Goal: Information Seeking & Learning: Understand process/instructions

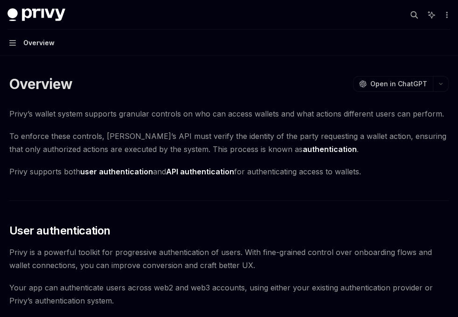
click at [365, 175] on span "Privy supports both user authentication and API authentication for authenticati…" at bounding box center [229, 171] width 440 height 13
drag, startPoint x: 364, startPoint y: 174, endPoint x: 7, endPoint y: 78, distance: 370.0
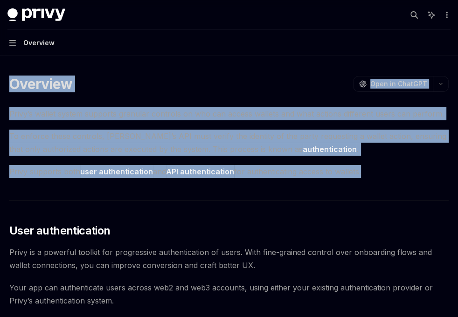
drag, startPoint x: 394, startPoint y: 182, endPoint x: 9, endPoint y: 86, distance: 397.3
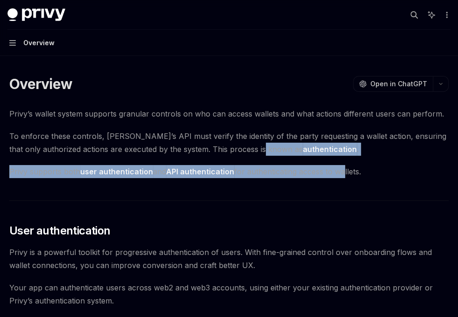
drag, startPoint x: 344, startPoint y: 178, endPoint x: 264, endPoint y: 145, distance: 86.4
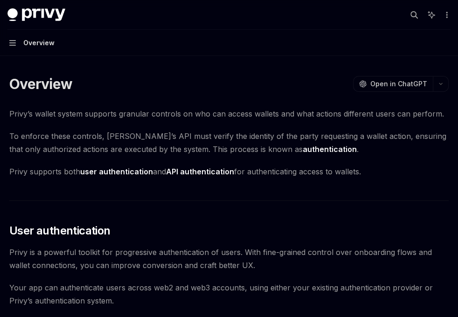
click at [248, 263] on span "Privy is a powerful toolkit for progressive authentication of users. With fine-…" at bounding box center [229, 259] width 440 height 26
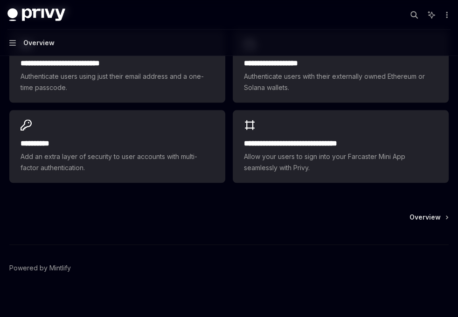
scroll to position [721, 0]
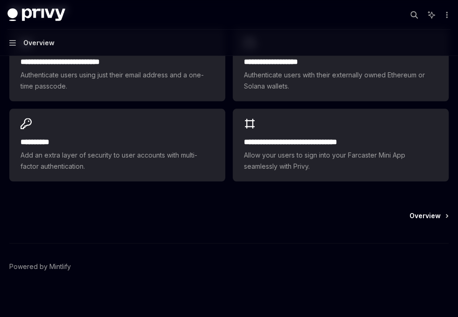
click at [420, 216] on span "Overview" at bounding box center [425, 215] width 31 height 9
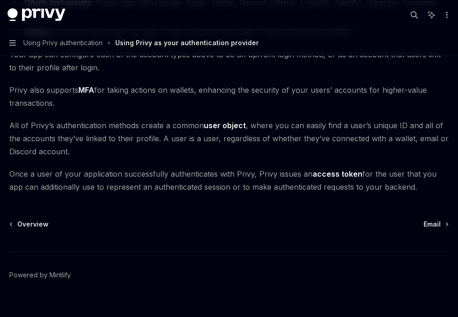
scroll to position [196, 0]
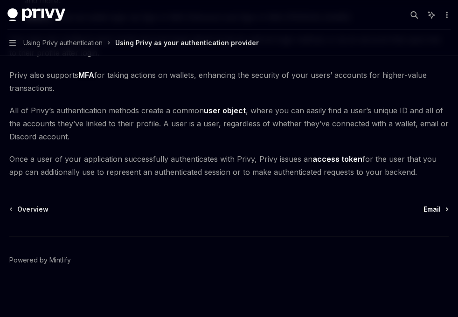
click at [432, 206] on span "Email" at bounding box center [432, 209] width 17 height 9
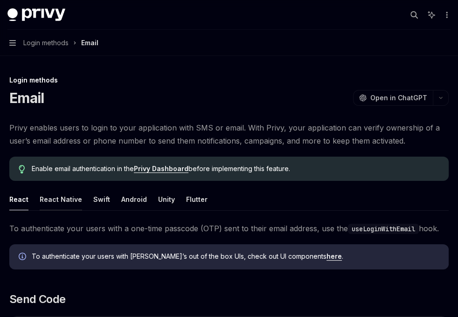
click at [59, 198] on button "React Native" at bounding box center [61, 200] width 42 height 22
click at [94, 198] on button "Swift" at bounding box center [101, 200] width 17 height 22
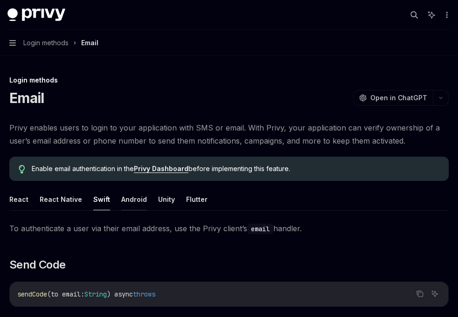
click at [126, 196] on button "Android" at bounding box center [134, 200] width 26 height 22
click at [162, 199] on button "Unity" at bounding box center [166, 200] width 17 height 22
click at [192, 198] on button "Flutter" at bounding box center [196, 200] width 21 height 22
click at [165, 201] on button "Unity" at bounding box center [166, 200] width 17 height 22
click at [123, 203] on button "Android" at bounding box center [134, 200] width 26 height 22
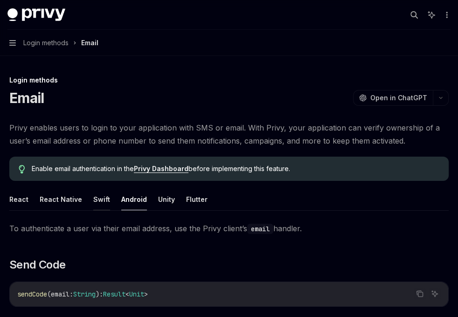
click at [97, 199] on button "Swift" at bounding box center [101, 200] width 17 height 22
click at [55, 200] on button "React Native" at bounding box center [61, 200] width 42 height 22
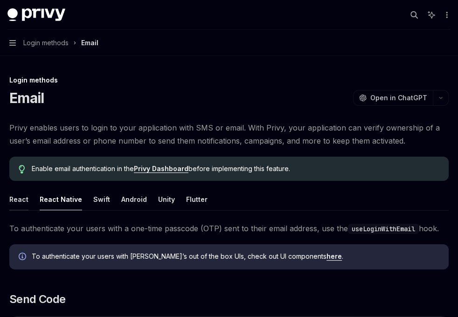
click at [15, 197] on button "React" at bounding box center [18, 200] width 19 height 22
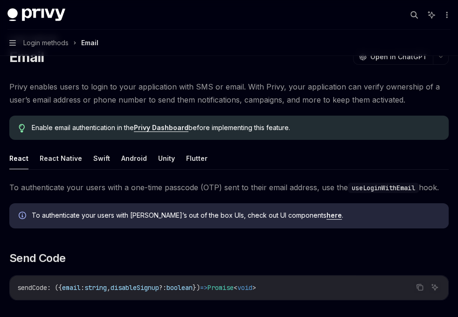
scroll to position [39, 0]
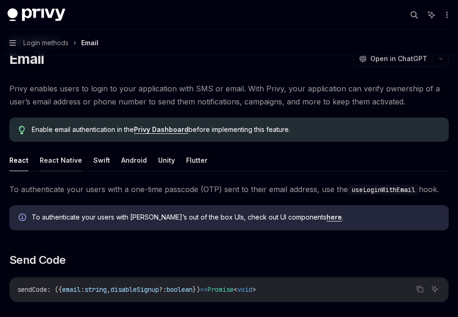
click at [52, 165] on button "React Native" at bounding box center [61, 160] width 42 height 22
click at [96, 164] on button "Swift" at bounding box center [101, 160] width 17 height 22
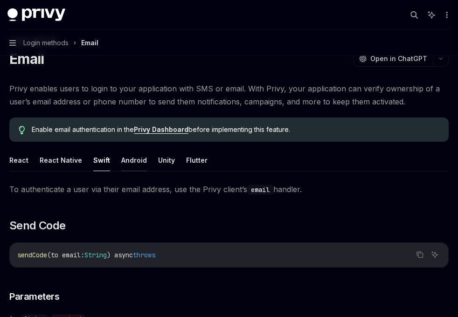
click at [122, 161] on button "Android" at bounding box center [134, 160] width 26 height 22
click at [161, 158] on button "Unity" at bounding box center [166, 160] width 17 height 22
click at [188, 159] on button "Flutter" at bounding box center [196, 160] width 21 height 22
click at [167, 161] on button "Unity" at bounding box center [166, 160] width 17 height 22
click at [121, 163] on button "Android" at bounding box center [134, 160] width 26 height 22
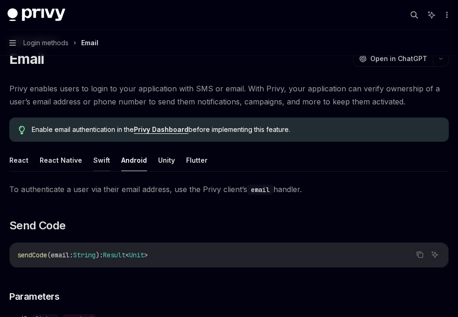
click at [96, 163] on button "Swift" at bounding box center [101, 160] width 17 height 22
click at [64, 164] on button "React Native" at bounding box center [61, 160] width 42 height 22
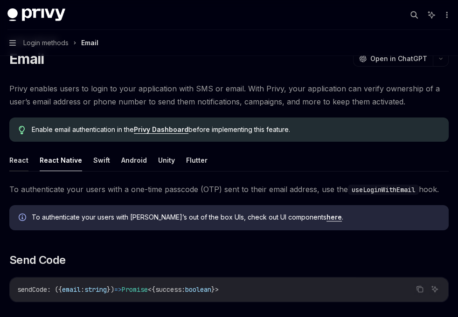
click at [22, 161] on button "React" at bounding box center [18, 160] width 19 height 22
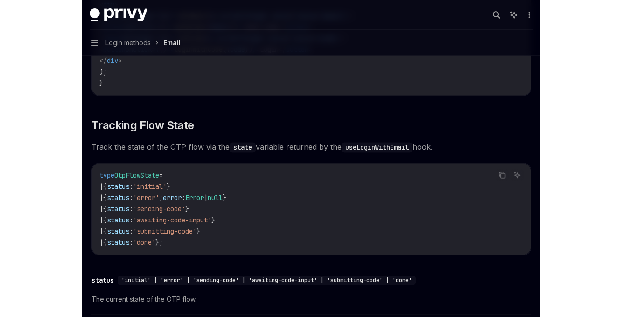
scroll to position [964, 0]
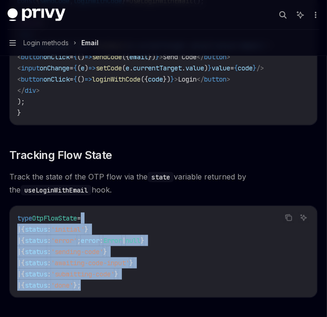
drag, startPoint x: 141, startPoint y: 287, endPoint x: 89, endPoint y: 223, distance: 82.9
click at [89, 223] on code "type OtpFlowState = | { status : 'initial' } | { status : 'error' ; error : Err…" at bounding box center [163, 252] width 292 height 78
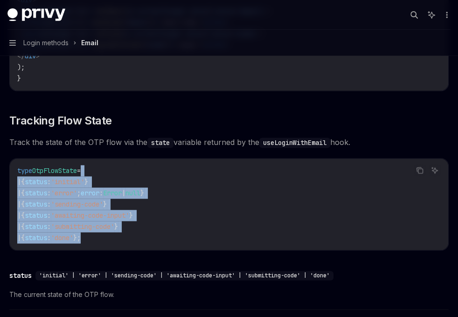
click at [129, 215] on span "'awaiting-code-input'" at bounding box center [90, 215] width 78 height 8
drag, startPoint x: 119, startPoint y: 238, endPoint x: 19, endPoint y: 165, distance: 123.9
click at [19, 165] on code "type OtpFlowState = | { status : 'initial' } | { status : 'error' ; error : Err…" at bounding box center [229, 204] width 424 height 78
click at [122, 244] on div "type OtpFlowState = | { status : 'initial' } | { status : 'error' ; error : Err…" at bounding box center [229, 204] width 439 height 91
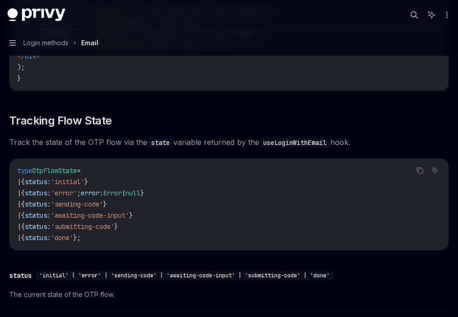
click at [128, 231] on code "type OtpFlowState = | { status : 'initial' } | { status : 'error' ; error : Err…" at bounding box center [229, 204] width 424 height 78
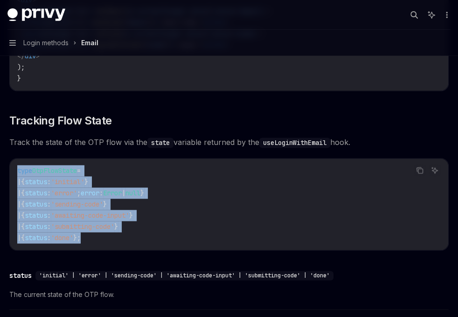
drag, startPoint x: 128, startPoint y: 231, endPoint x: 1, endPoint y: 173, distance: 139.3
click at [1, 173] on div "Overview Using Privy authentication Overview Login methods Email SMS and WhatsA…" at bounding box center [229, 145] width 458 height 2219
click at [200, 203] on code "type OtpFlowState = | { status : 'initial' } | { status : 'error' ; error : Err…" at bounding box center [229, 204] width 424 height 78
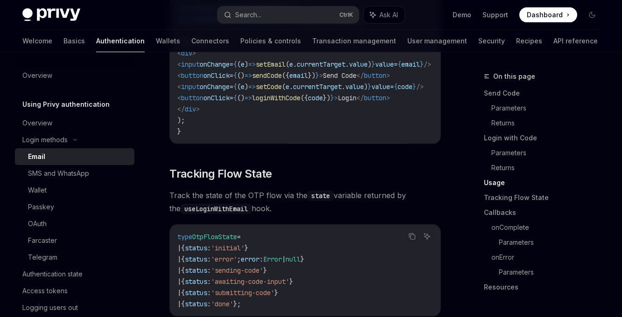
type textarea "*"
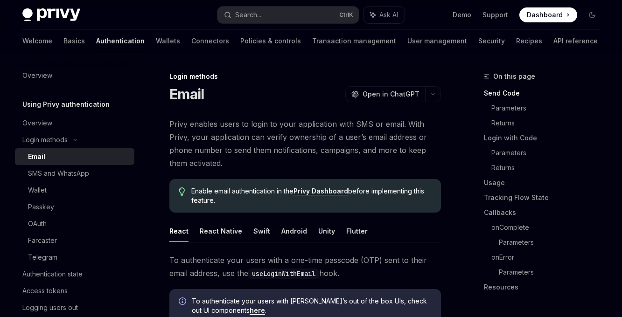
type textarea "*"
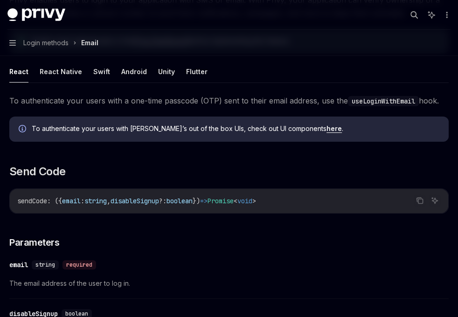
scroll to position [127, 0]
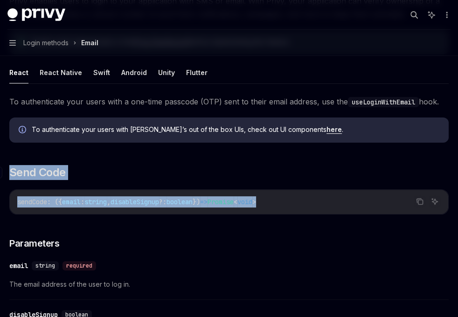
drag, startPoint x: 293, startPoint y: 204, endPoint x: 10, endPoint y: 170, distance: 284.8
drag, startPoint x: 10, startPoint y: 170, endPoint x: 57, endPoint y: 204, distance: 57.9
click at [57, 204] on span ": ({" at bounding box center [54, 202] width 15 height 8
click at [106, 244] on h3 "​ Parameters" at bounding box center [229, 243] width 440 height 13
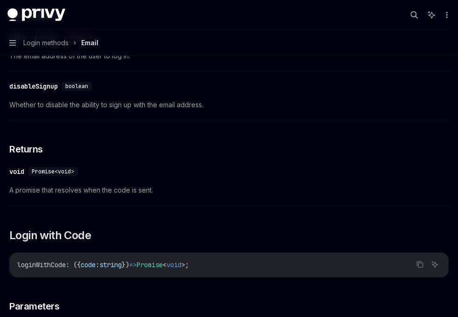
scroll to position [357, 0]
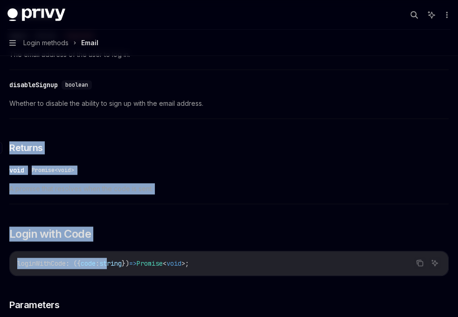
drag, startPoint x: 118, startPoint y: 242, endPoint x: 10, endPoint y: 144, distance: 145.3
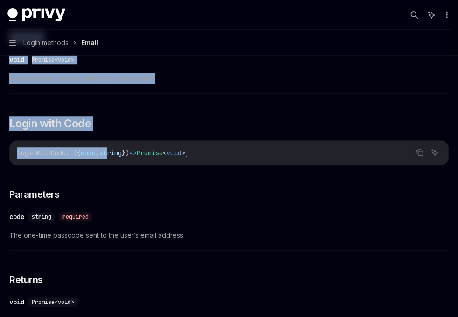
scroll to position [467, 0]
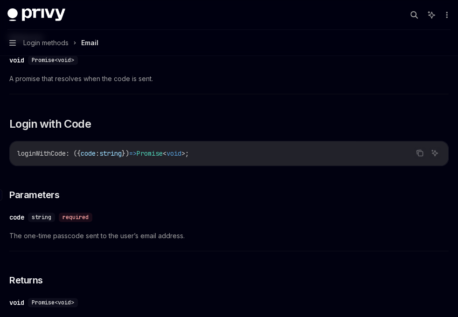
click at [116, 199] on h3 "​ Parameters" at bounding box center [229, 195] width 440 height 13
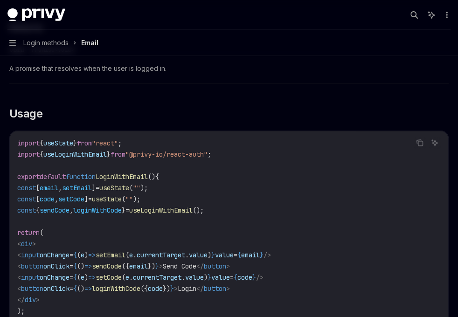
scroll to position [786, 0]
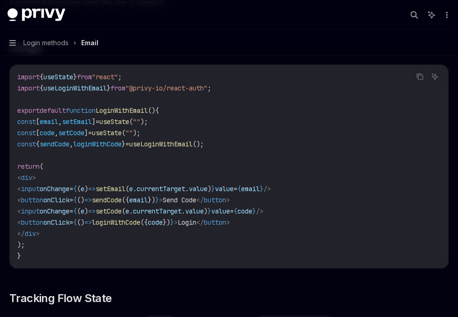
click at [35, 251] on code "import { useState } from "react" ; import { useLoginWithEmail } from "@privy-io…" at bounding box center [229, 166] width 424 height 190
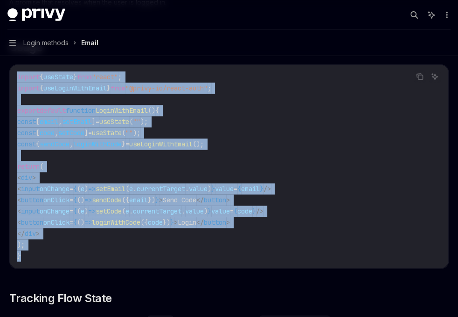
drag, startPoint x: 35, startPoint y: 251, endPoint x: 16, endPoint y: 75, distance: 177.5
click at [16, 75] on div "import { useState } from "react" ; import { useLoginWithEmail } from "@privy-io…" at bounding box center [229, 166] width 439 height 203
click at [63, 152] on code "import { useState } from "react" ; import { useLoginWithEmail } from "@privy-io…" at bounding box center [229, 166] width 424 height 190
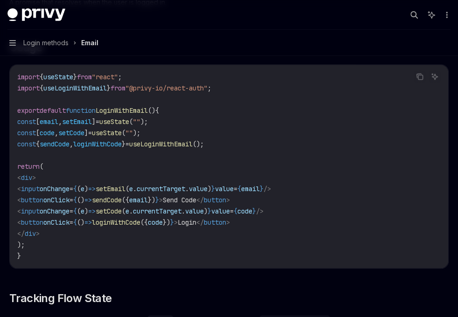
click at [83, 253] on code "import { useState } from "react" ; import { useLoginWithEmail } from "@privy-io…" at bounding box center [229, 166] width 424 height 190
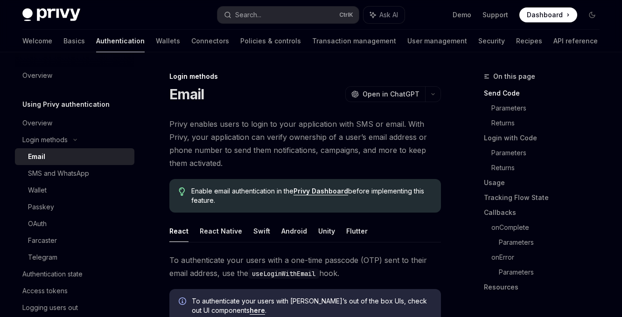
scroll to position [159, 0]
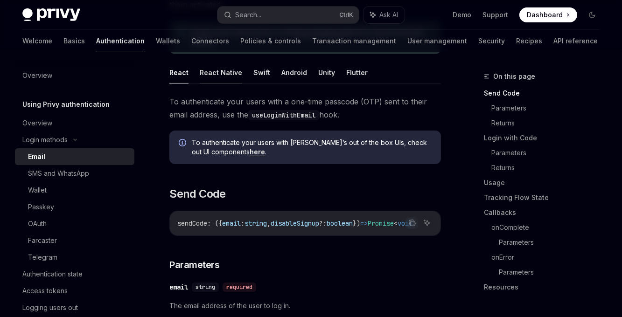
click at [222, 68] on button "React Native" at bounding box center [221, 73] width 42 height 22
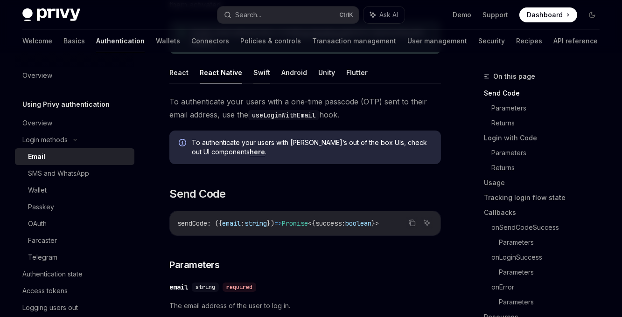
click at [254, 72] on button "Swift" at bounding box center [261, 73] width 17 height 22
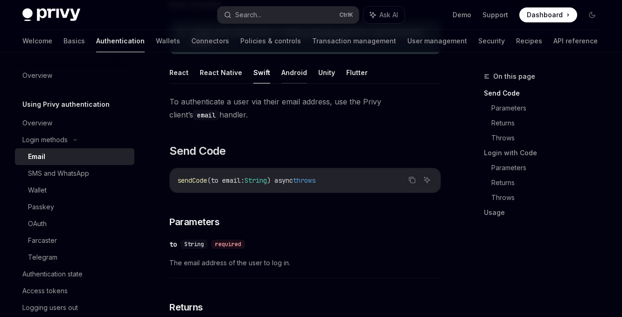
click at [294, 74] on button "Android" at bounding box center [294, 73] width 26 height 22
click at [324, 76] on button "Unity" at bounding box center [326, 73] width 17 height 22
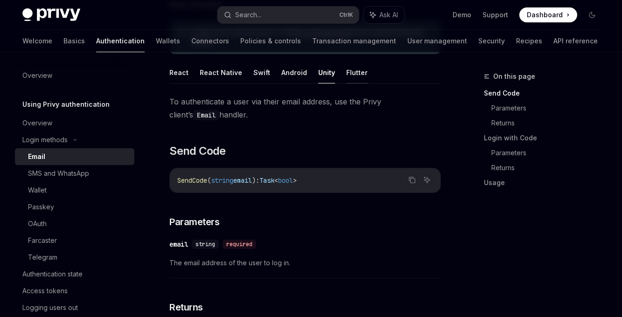
click at [357, 73] on button "Flutter" at bounding box center [356, 73] width 21 height 22
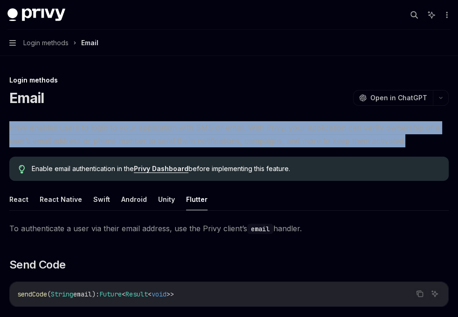
drag, startPoint x: 408, startPoint y: 141, endPoint x: 10, endPoint y: 124, distance: 398.4
click at [10, 124] on span "Privy enables users to login to your application with SMS or email. With Privy,…" at bounding box center [229, 134] width 440 height 26
click at [247, 134] on span "Privy enables users to login to your application with SMS or email. With Privy,…" at bounding box center [229, 134] width 440 height 26
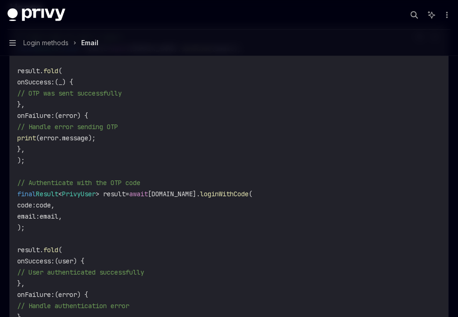
scroll to position [813, 0]
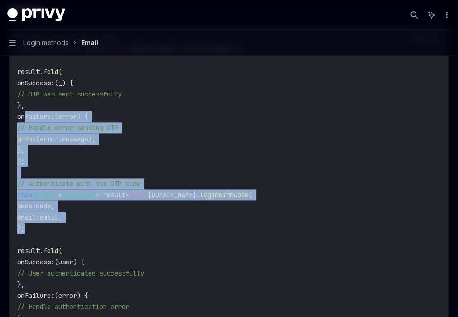
drag, startPoint x: 105, startPoint y: 228, endPoint x: 24, endPoint y: 119, distance: 136.1
click at [24, 119] on code "// Send code to user's email final Result < void > result = await privy.email. …" at bounding box center [229, 184] width 424 height 302
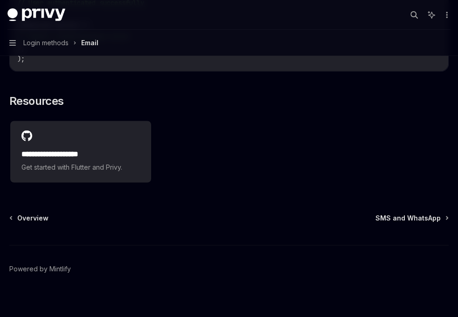
scroll to position [1090, 0]
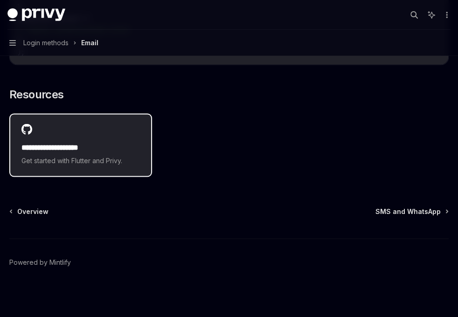
click at [72, 139] on div "**********" at bounding box center [80, 145] width 141 height 62
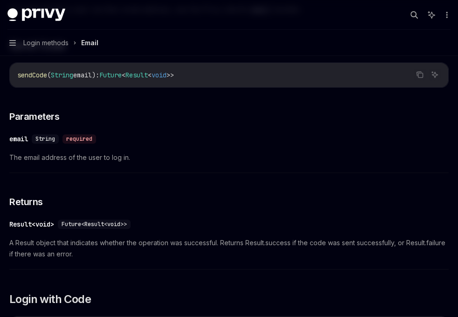
scroll to position [0, 0]
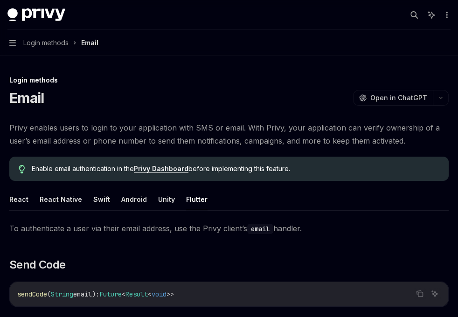
click at [375, 170] on span "Enable email authentication in the Privy Dashboard before implementing this fea…" at bounding box center [236, 168] width 408 height 9
click at [403, 145] on span "Privy enables users to login to your application with SMS or email. With Privy,…" at bounding box center [229, 134] width 440 height 26
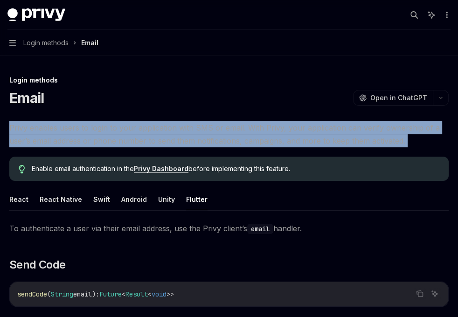
drag, startPoint x: 403, startPoint y: 145, endPoint x: 10, endPoint y: 119, distance: 393.8
click at [162, 199] on button "Unity" at bounding box center [166, 200] width 17 height 22
click at [278, 136] on span "Privy enables users to login to your application with SMS or email. With Privy,…" at bounding box center [229, 134] width 440 height 26
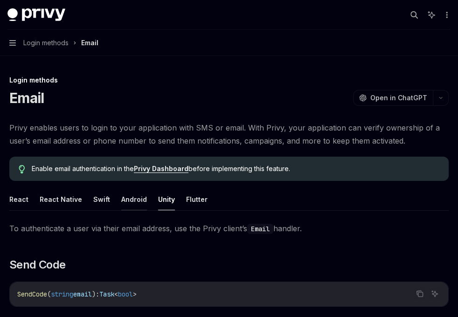
click at [140, 202] on button "Android" at bounding box center [134, 200] width 26 height 22
click at [158, 202] on button "Unity" at bounding box center [166, 200] width 17 height 22
click at [188, 200] on button "Flutter" at bounding box center [196, 200] width 21 height 22
type textarea "*"
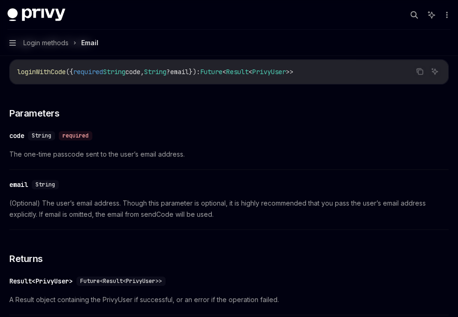
scroll to position [482, 0]
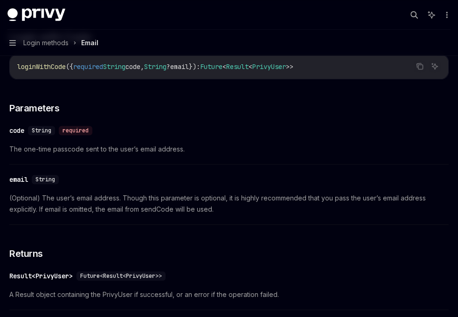
click at [224, 210] on span "(Optional) The user’s email address. Though this parameter is optional, it is h…" at bounding box center [229, 204] width 440 height 22
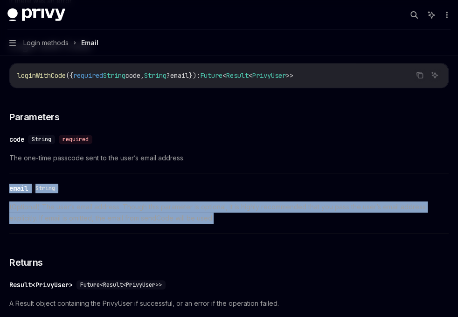
drag, startPoint x: 232, startPoint y: 224, endPoint x: 8, endPoint y: 182, distance: 228.0
click at [8, 182] on div "Login methods Email OpenAI Open in ChatGPT OpenAI Open in ChatGPT Privy enables…" at bounding box center [228, 269] width 443 height 1335
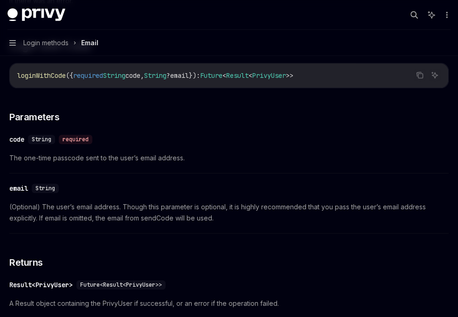
click at [227, 239] on div "To authenticate a user via their email address, use the Privy client’s email ha…" at bounding box center [229, 273] width 440 height 1049
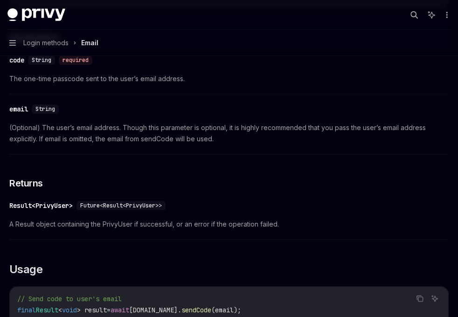
scroll to position [553, 0]
click at [295, 224] on span "A Result object containing the PrivyUser if successful, or an error if the oper…" at bounding box center [229, 223] width 440 height 11
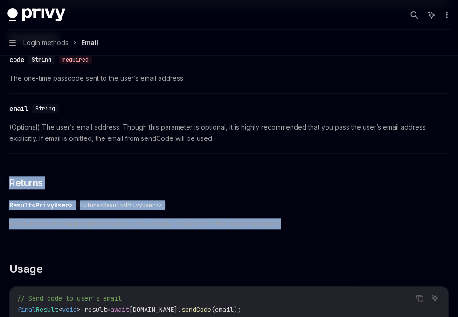
drag, startPoint x: 295, startPoint y: 224, endPoint x: 7, endPoint y: 184, distance: 291.1
click at [9, 184] on div "To authenticate a user via their email address, use the Privy client’s email ha…" at bounding box center [229, 194] width 440 height 1049
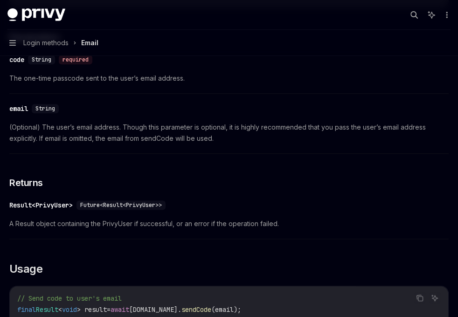
click at [261, 276] on div "To authenticate a user via their email address, use the Privy client’s email ha…" at bounding box center [229, 194] width 440 height 1049
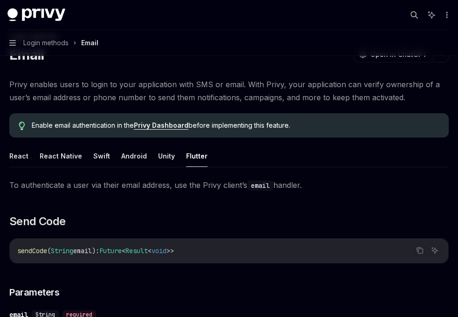
scroll to position [0, 0]
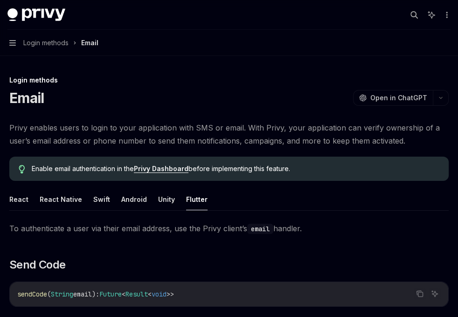
click at [317, 226] on span "To authenticate a user via their email address, use the Privy client’s email ha…" at bounding box center [229, 228] width 440 height 13
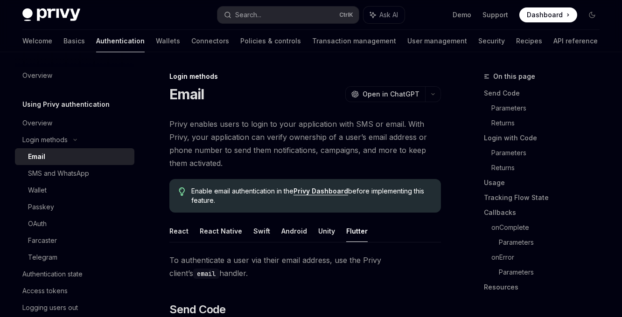
type textarea "*"
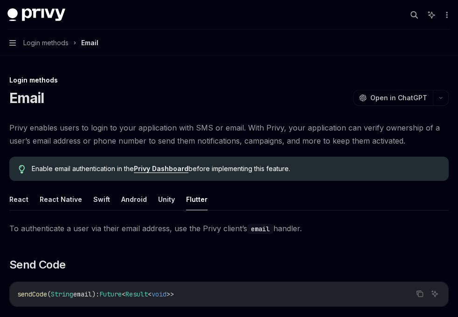
click at [413, 143] on span "Privy enables users to login to your application with SMS or email. With Privy,…" at bounding box center [229, 134] width 440 height 26
click at [410, 143] on span "Privy enables users to login to your application with SMS or email. With Privy,…" at bounding box center [229, 134] width 440 height 26
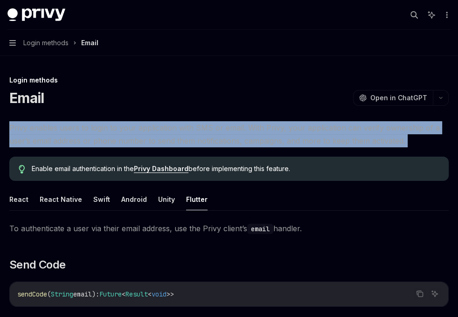
drag, startPoint x: 410, startPoint y: 143, endPoint x: 13, endPoint y: 127, distance: 397.4
click at [13, 127] on span "Privy enables users to login to your application with SMS or email. With Privy,…" at bounding box center [229, 134] width 440 height 26
drag, startPoint x: 13, startPoint y: 127, endPoint x: 67, endPoint y: 137, distance: 55.5
click at [67, 137] on span "Privy enables users to login to your application with SMS or email. With Privy,…" at bounding box center [229, 134] width 440 height 26
click at [187, 133] on span "Privy enables users to login to your application with SMS or email. With Privy,…" at bounding box center [229, 134] width 440 height 26
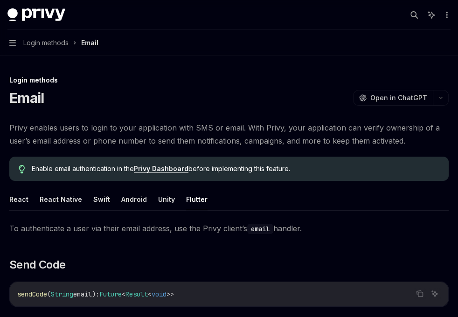
click at [408, 144] on span "Privy enables users to login to your application with SMS or email. With Privy,…" at bounding box center [229, 134] width 440 height 26
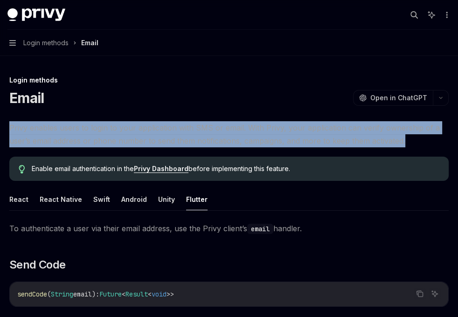
drag, startPoint x: 404, startPoint y: 143, endPoint x: 8, endPoint y: 119, distance: 396.9
drag, startPoint x: 8, startPoint y: 119, endPoint x: 66, endPoint y: 136, distance: 60.8
click at [66, 136] on span "Privy enables users to login to your application with SMS or email. With Privy,…" at bounding box center [229, 134] width 440 height 26
click at [133, 139] on span "Privy enables users to login to your application with SMS or email. With Privy,…" at bounding box center [229, 134] width 440 height 26
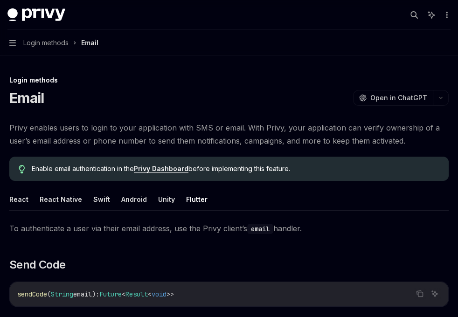
click at [409, 142] on span "Privy enables users to login to your application with SMS or email. With Privy,…" at bounding box center [229, 134] width 440 height 26
click at [407, 141] on span "Privy enables users to login to your application with SMS or email. With Privy,…" at bounding box center [229, 134] width 440 height 26
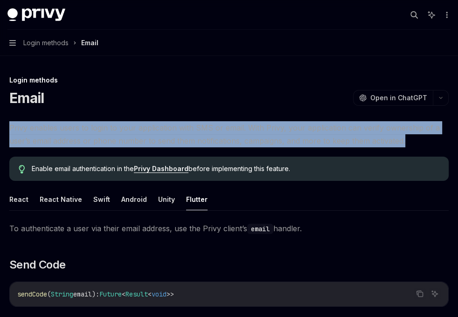
drag, startPoint x: 407, startPoint y: 141, endPoint x: 8, endPoint y: 124, distance: 399.3
click at [237, 140] on span "Privy enables users to login to your application with SMS or email. With Privy,…" at bounding box center [229, 134] width 440 height 26
drag, startPoint x: 406, startPoint y: 145, endPoint x: 5, endPoint y: 122, distance: 401.5
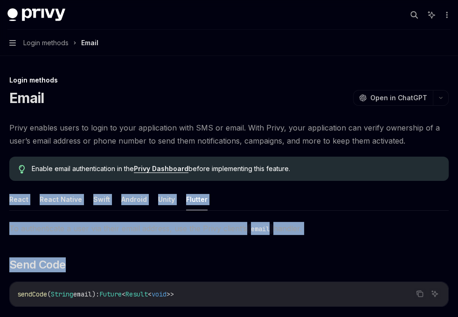
drag, startPoint x: 343, startPoint y: 236, endPoint x: 8, endPoint y: 196, distance: 337.4
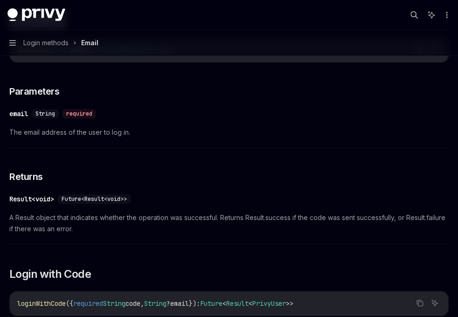
scroll to position [245, 0]
click at [137, 234] on div "​ Result<void> Future<Result<void>> A Result object that indicates whether the …" at bounding box center [229, 217] width 440 height 56
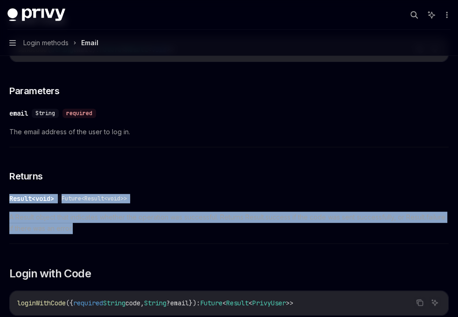
drag, startPoint x: 137, startPoint y: 234, endPoint x: 5, endPoint y: 190, distance: 138.6
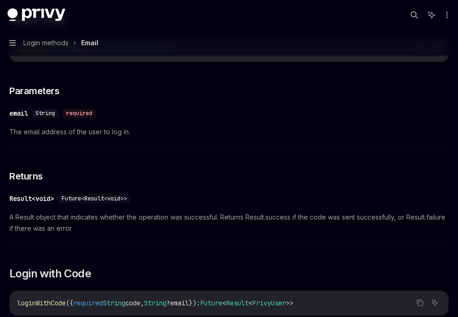
click at [327, 233] on div "​ Result<void> Future<Result<void>> A Result object that indicates whether the …" at bounding box center [229, 217] width 440 height 56
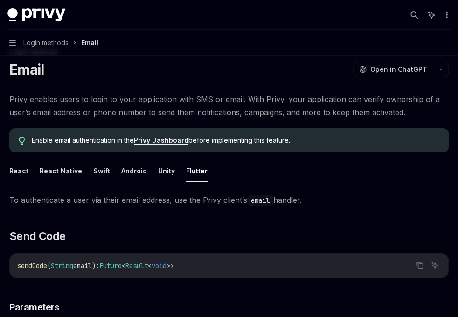
scroll to position [0, 0]
